Goal: Information Seeking & Learning: Find specific fact

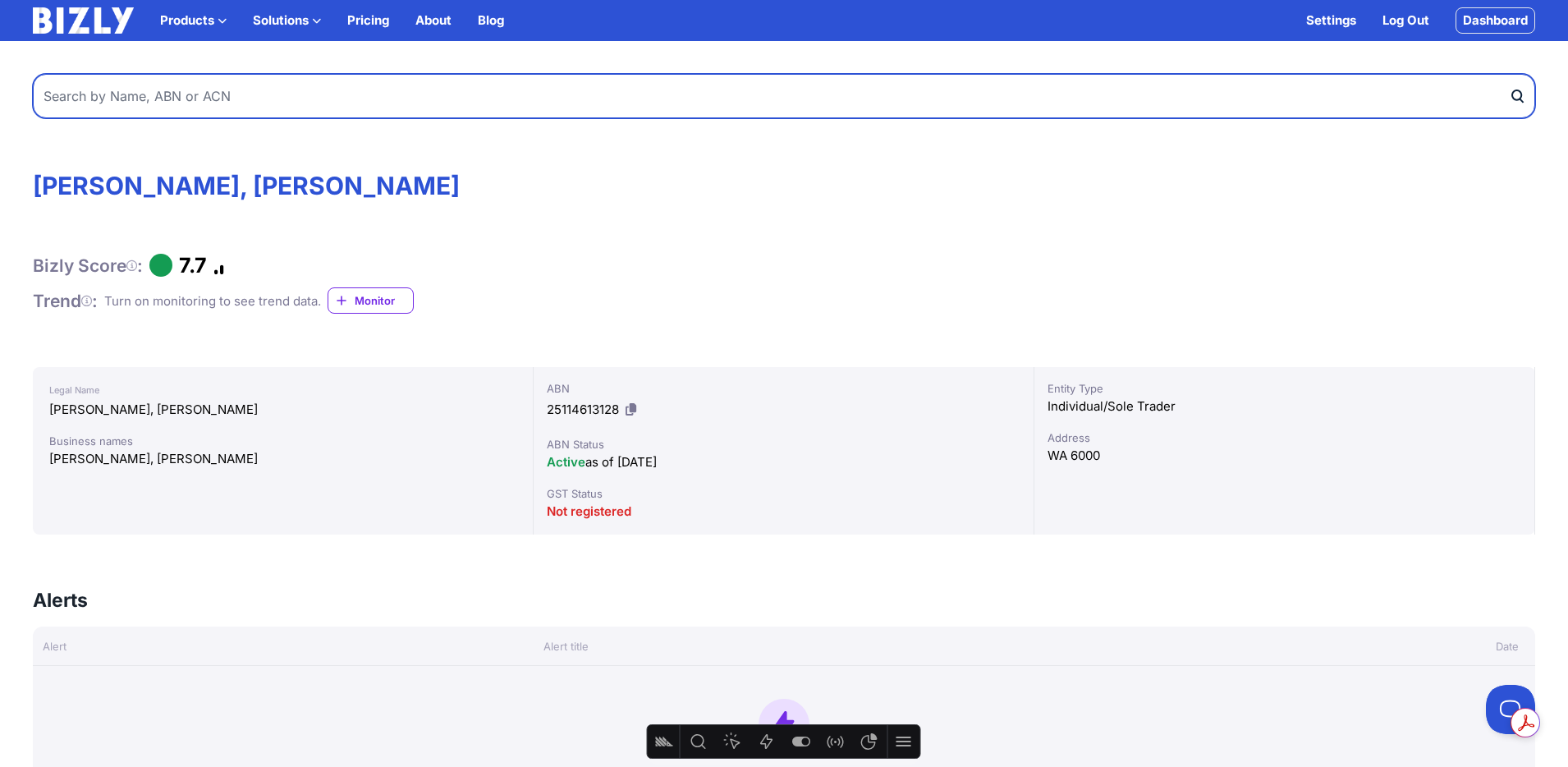
click at [306, 101] on input "text" at bounding box center [784, 96] width 1503 height 45
type input "a"
type input "e"
type input "25fifteen"
click at [1509, 74] on button "submit" at bounding box center [1522, 96] width 27 height 45
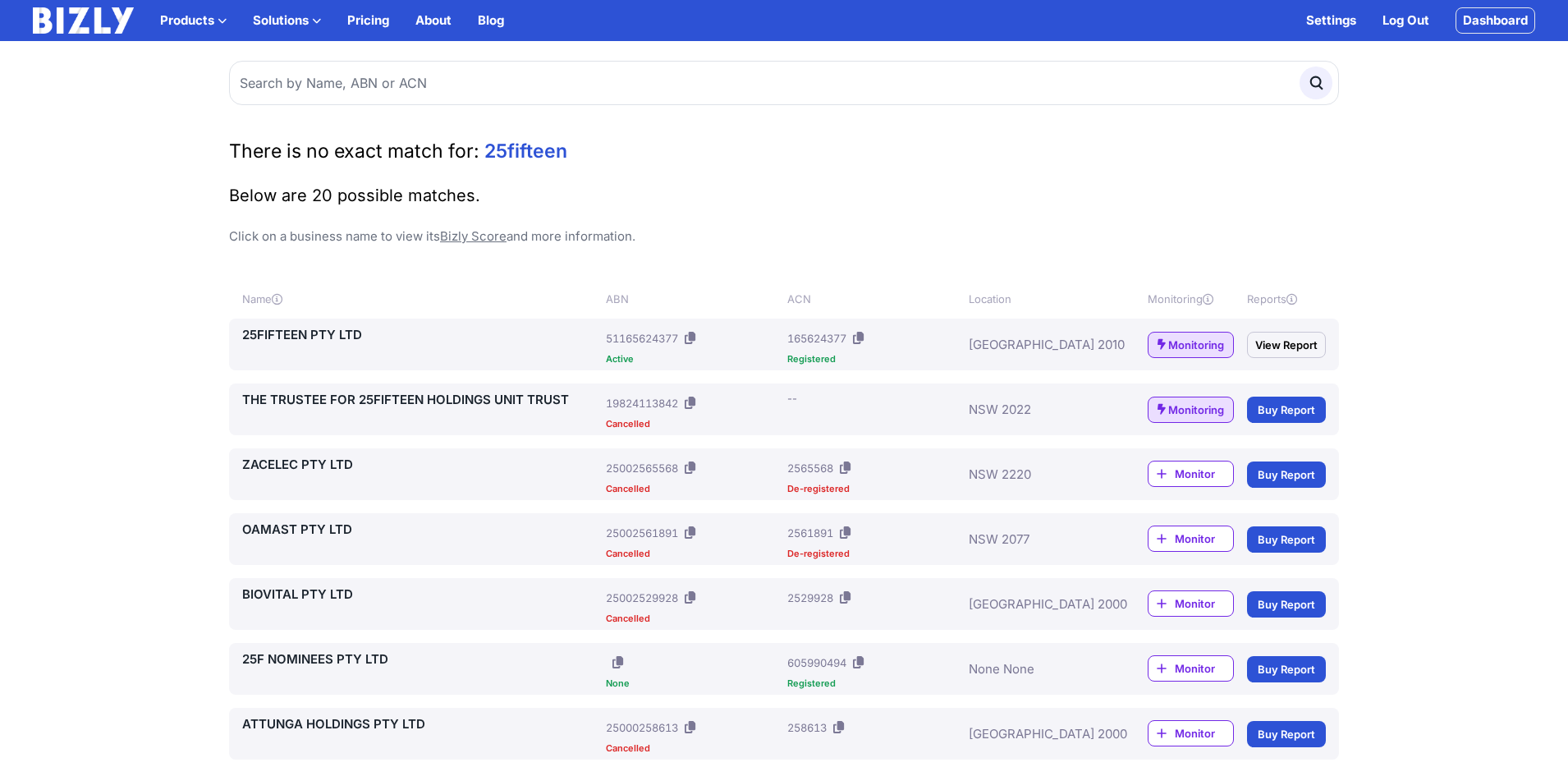
click at [689, 335] on icon at bounding box center [690, 337] width 11 height 12
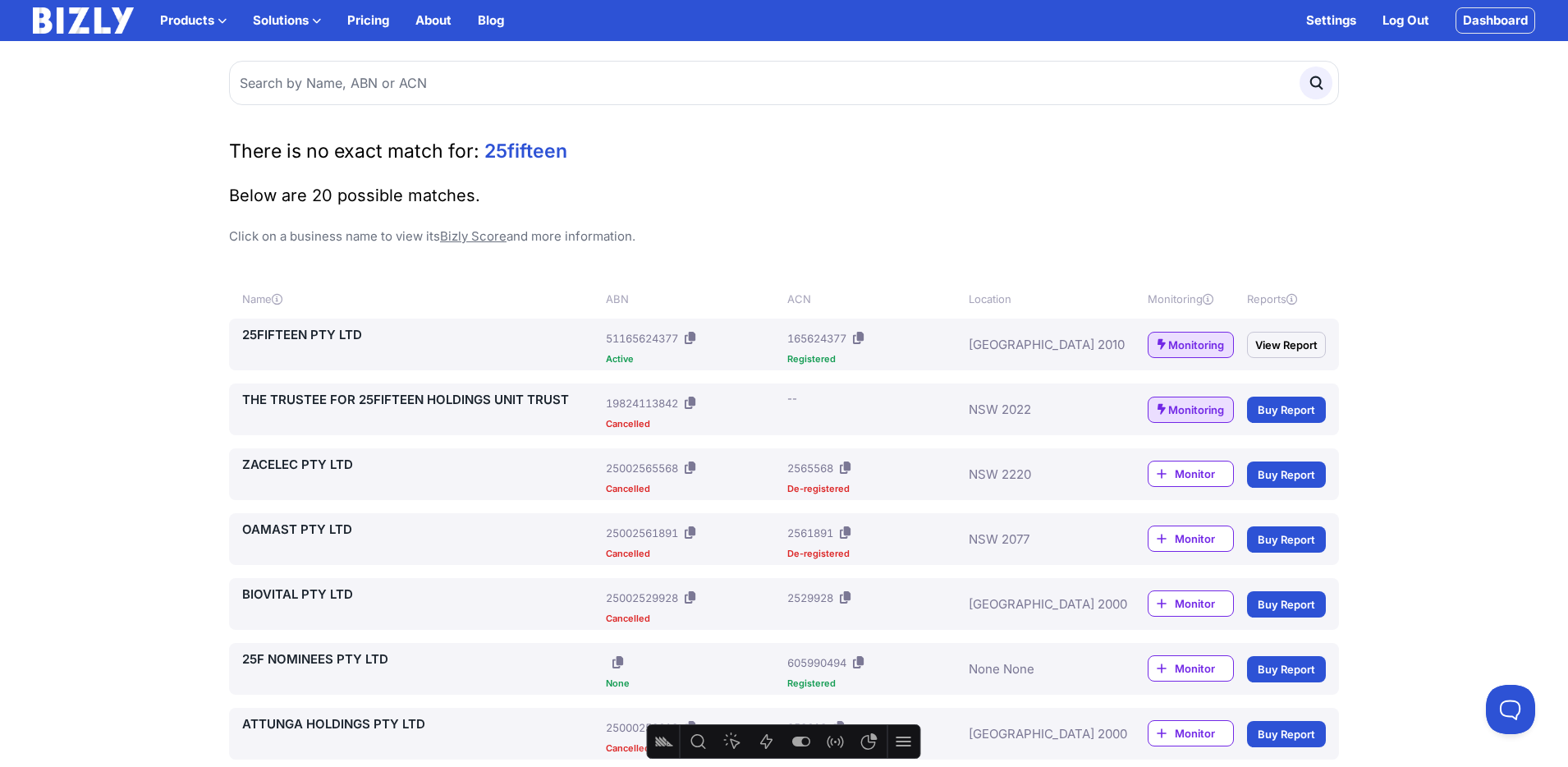
click at [310, 336] on link "25FIFTEEN PTY LTD" at bounding box center [421, 336] width 357 height 20
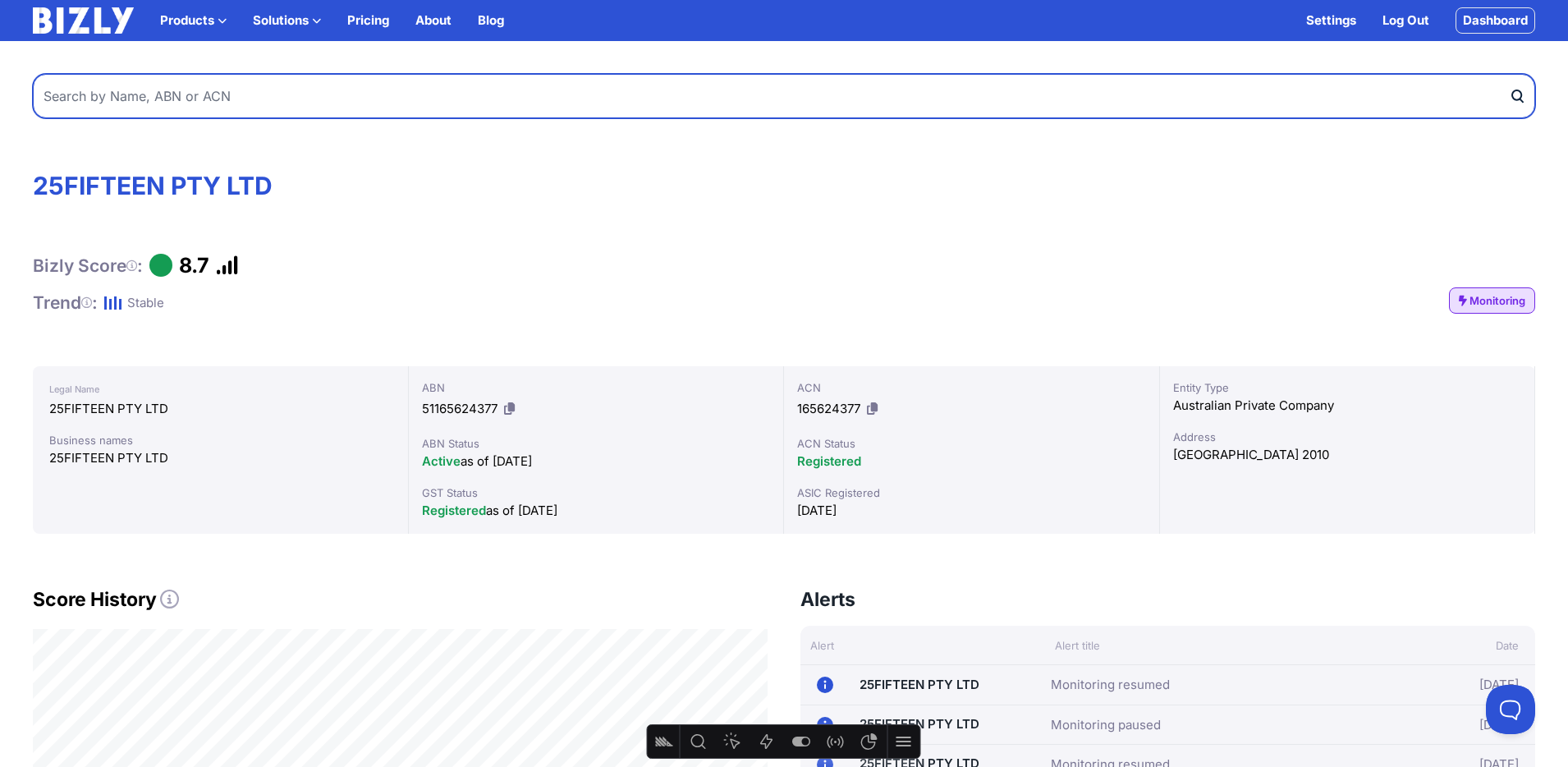
click at [368, 101] on input "text" at bounding box center [784, 96] width 1503 height 45
type input "k"
click at [266, 91] on input "text" at bounding box center [784, 96] width 1503 height 45
type input "house of [PERSON_NAME]"
click at [1509, 74] on button "submit" at bounding box center [1522, 96] width 27 height 45
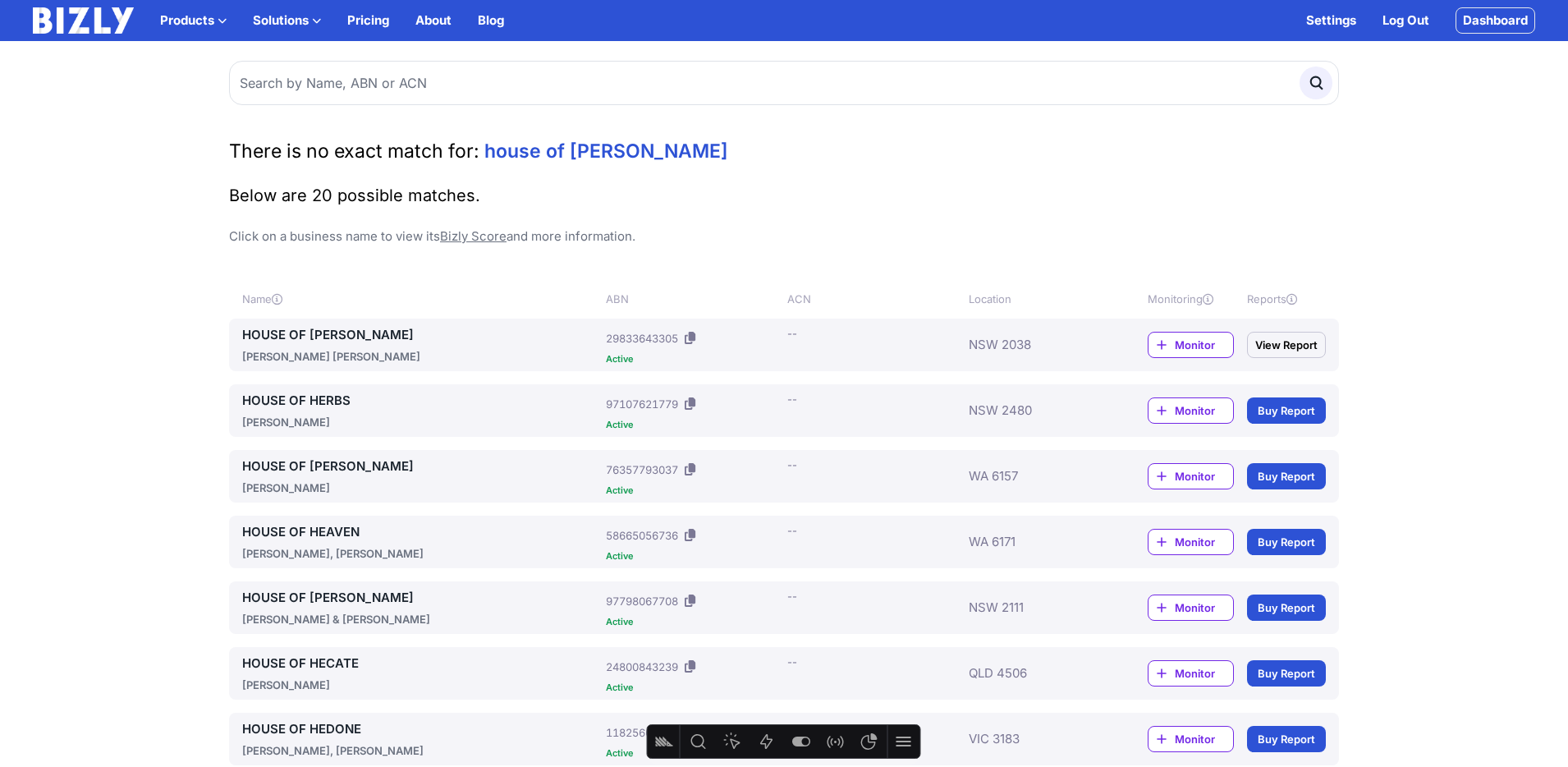
click at [269, 332] on link "HOUSE OF [PERSON_NAME]" at bounding box center [421, 336] width 357 height 20
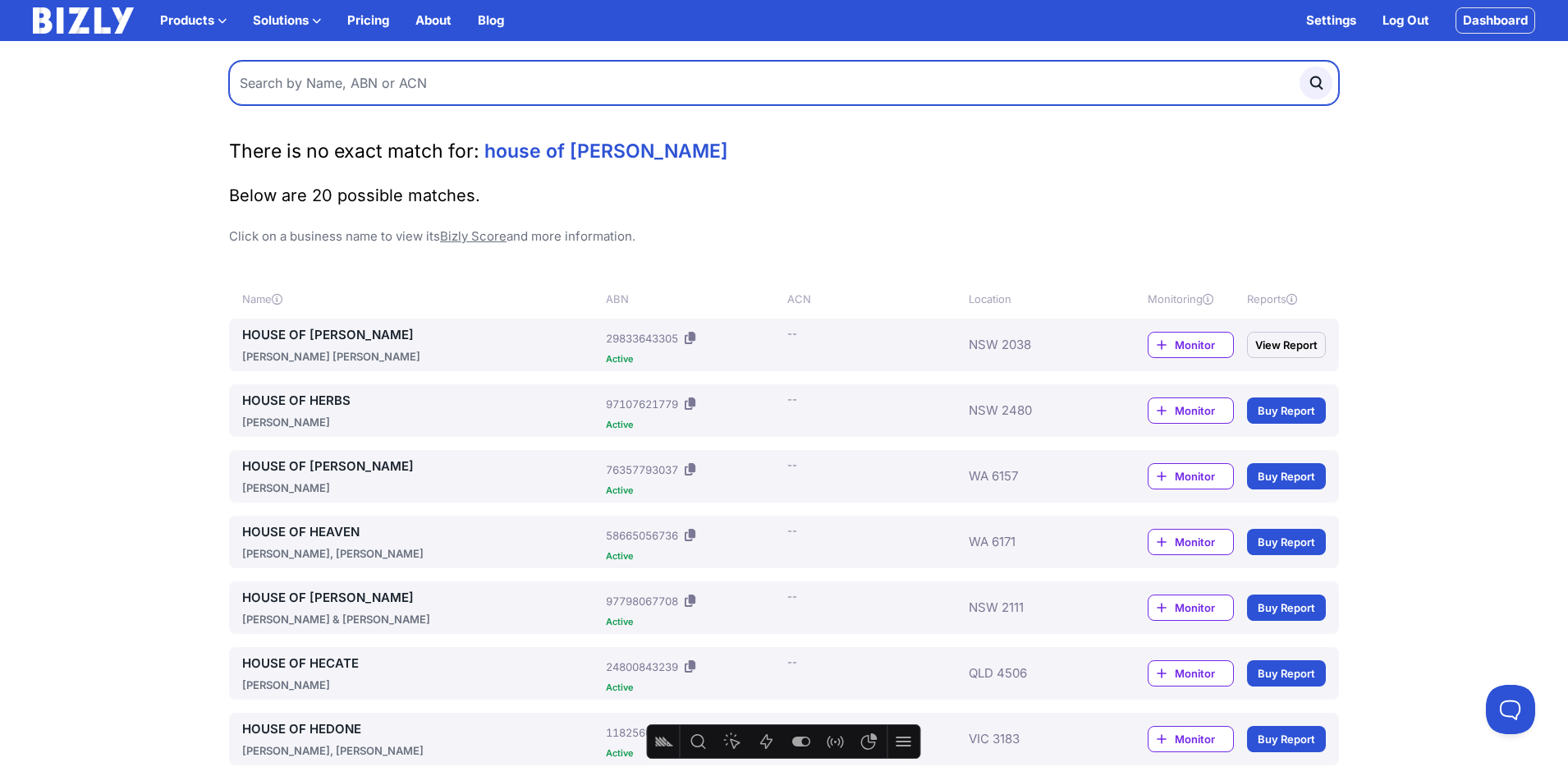
click at [392, 85] on input "text" at bounding box center [784, 82] width 1110 height 45
type input "openai [GEOGRAPHIC_DATA]"
click at [1300, 67] on button "submit" at bounding box center [1317, 83] width 33 height 33
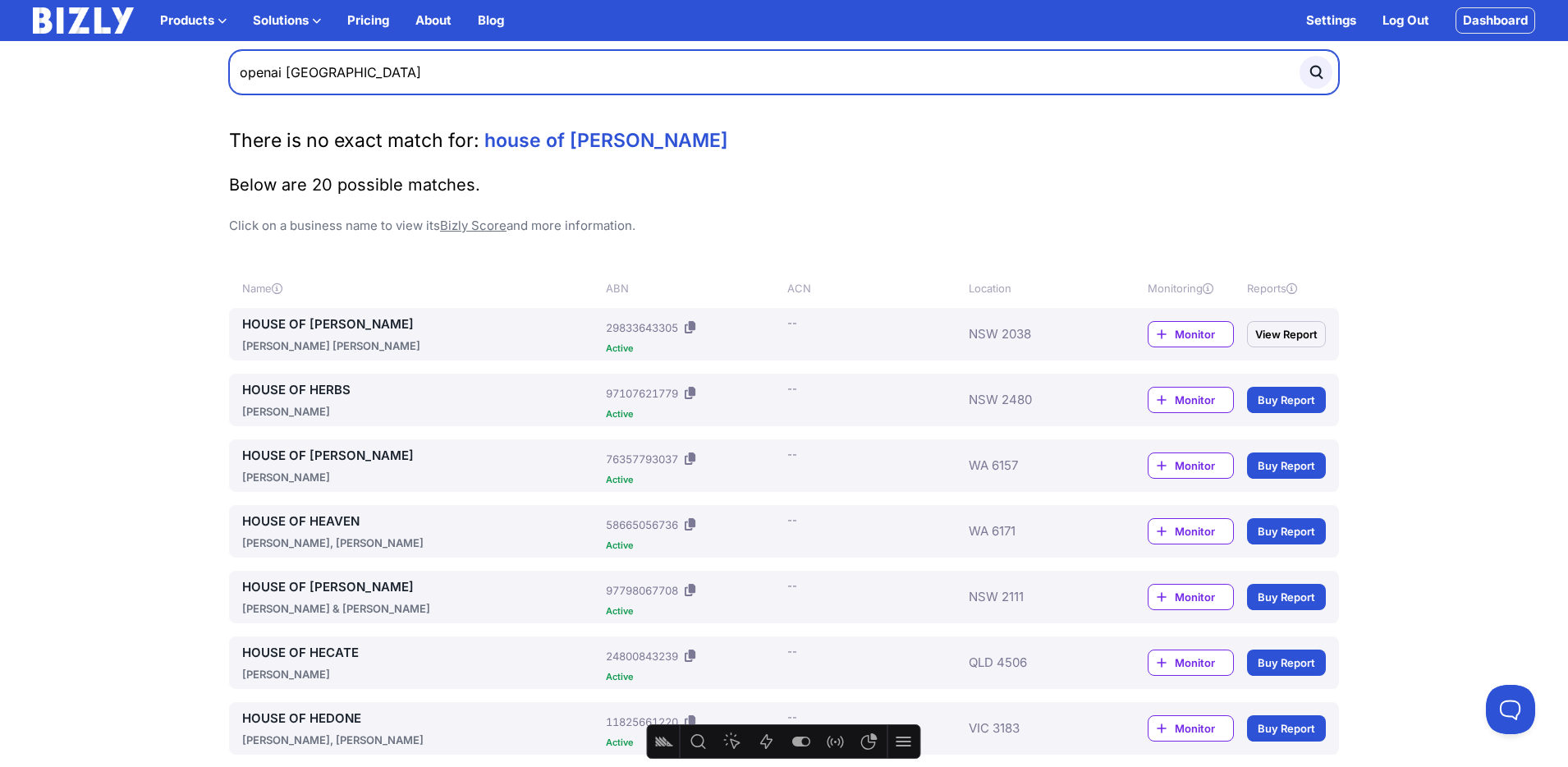
scroll to position [12, 0]
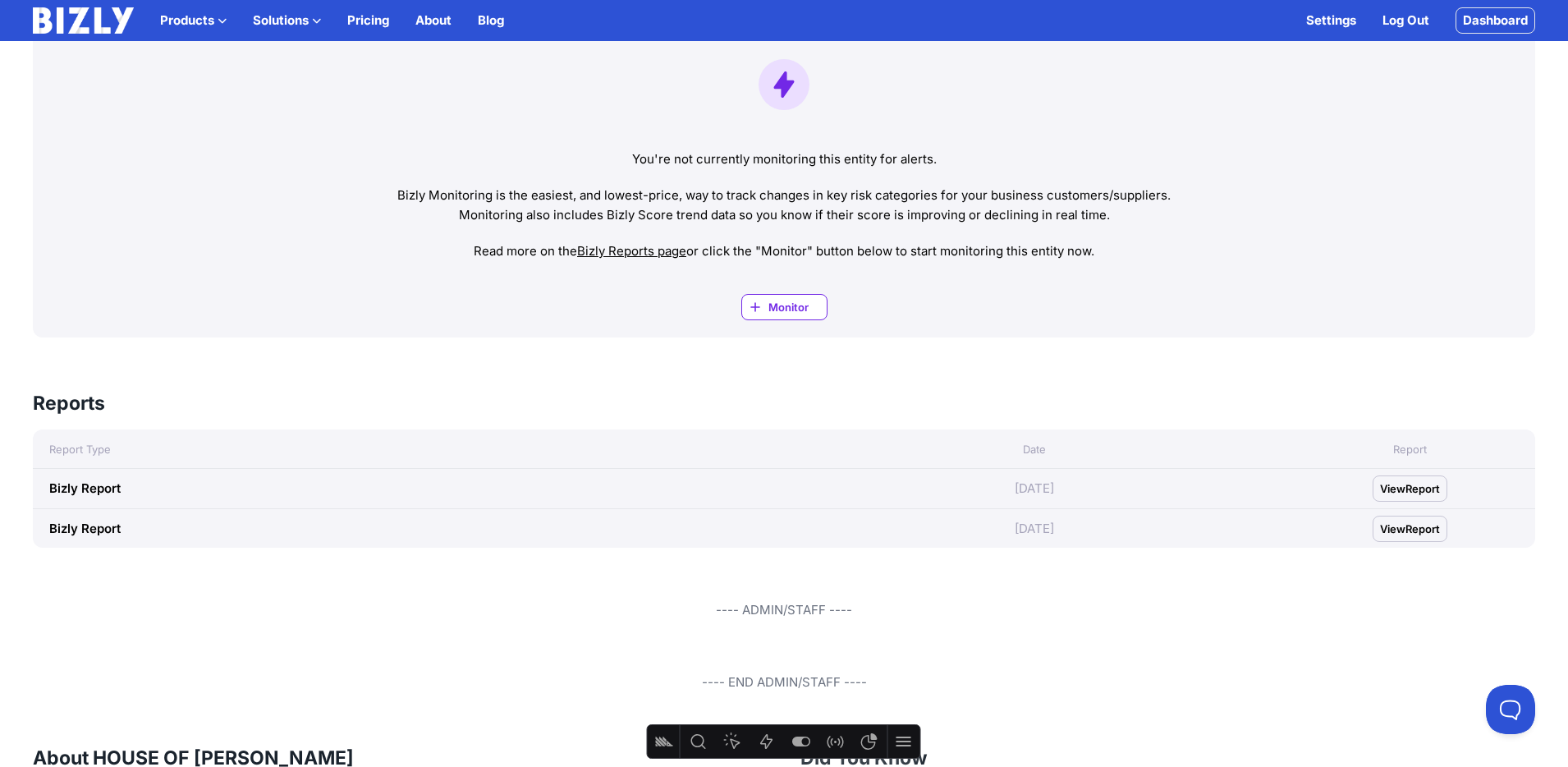
scroll to position [614, 0]
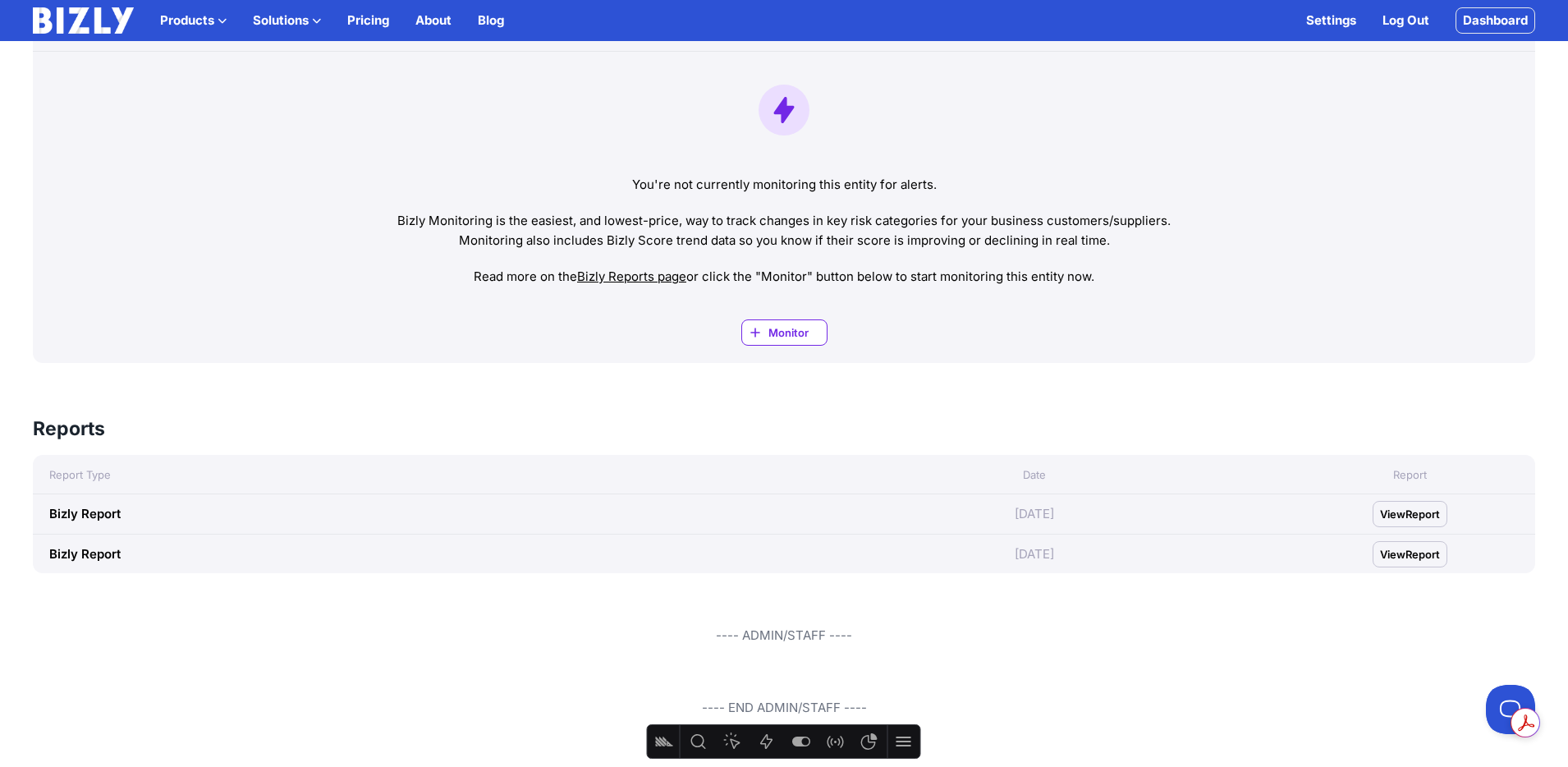
click at [1435, 509] on span "Report" at bounding box center [1424, 514] width 35 height 16
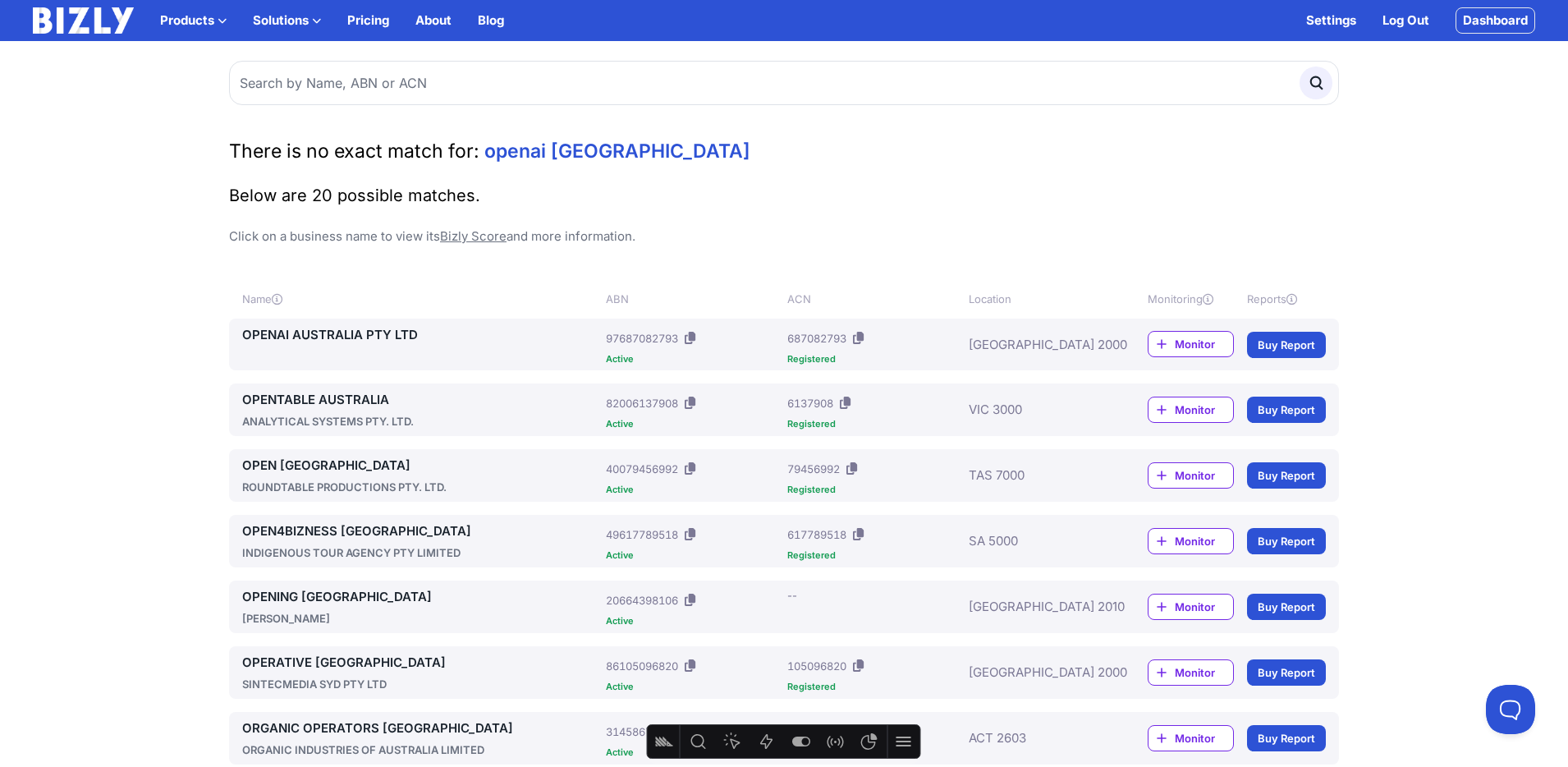
click at [862, 340] on icon at bounding box center [859, 337] width 11 height 12
